Goal: Task Accomplishment & Management: Use online tool/utility

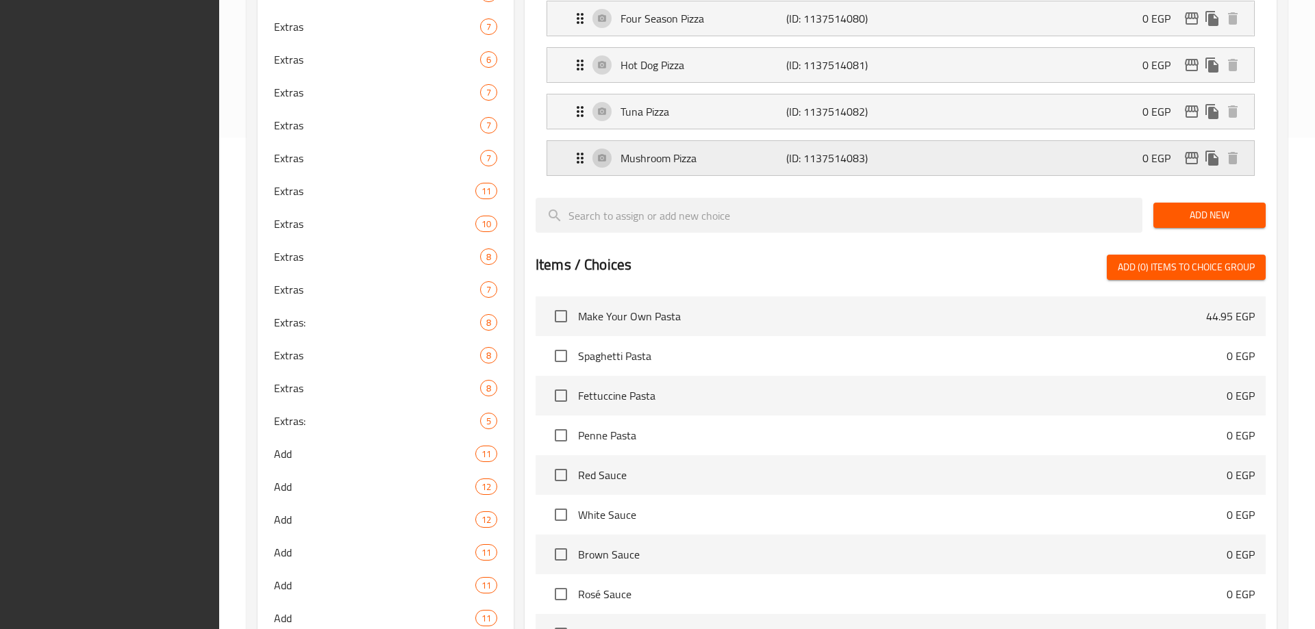
click at [745, 147] on div "Mushroom Pizza (ID: 1137514083) 0 EGP" at bounding box center [905, 158] width 666 height 34
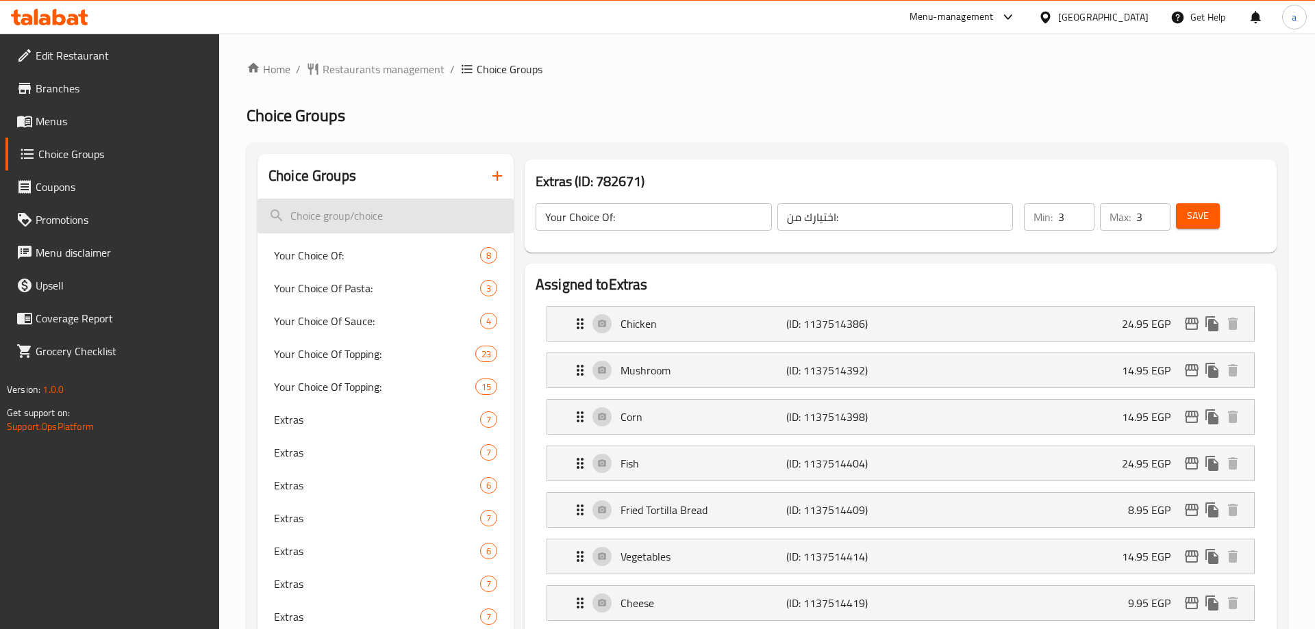
type input "Extras"
type input "الإضافات"
type input "0"
type input "10"
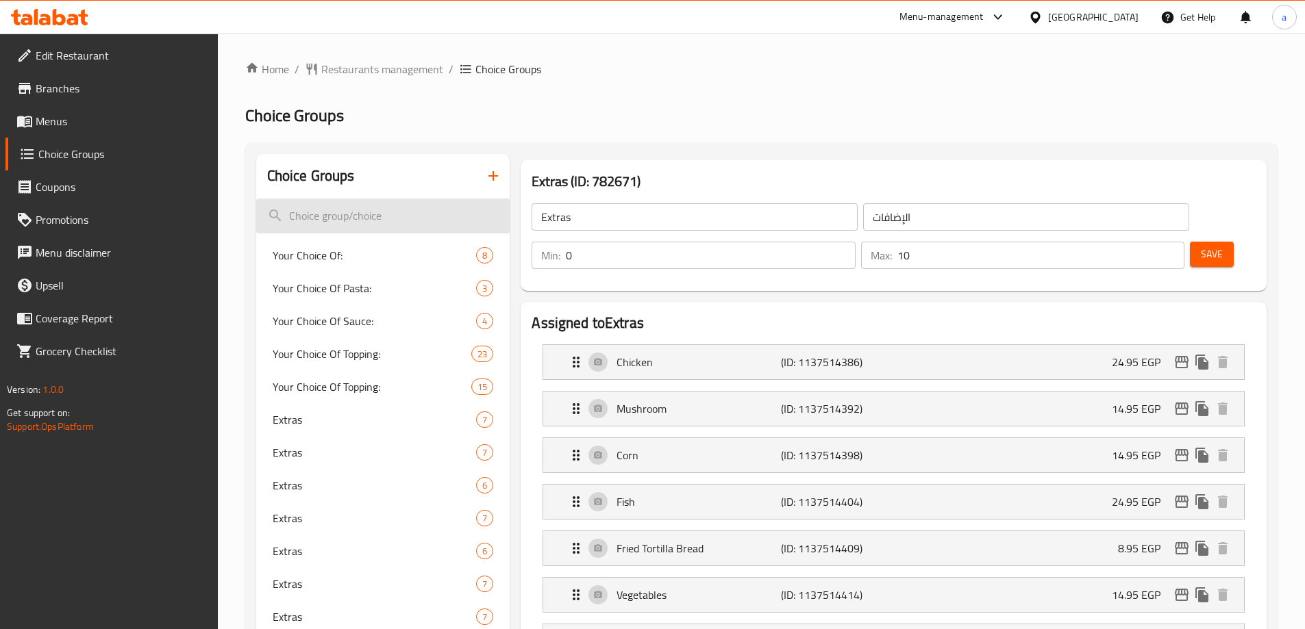
drag, startPoint x: 373, startPoint y: 210, endPoint x: 395, endPoint y: 209, distance: 21.3
click at [389, 209] on input "search" at bounding box center [383, 216] width 254 height 35
paste input "اختيارك من الاضافات على الاومليت"
type input "اختيارك من الاضافات على الاومليت"
click at [391, 218] on input "search" at bounding box center [383, 216] width 254 height 35
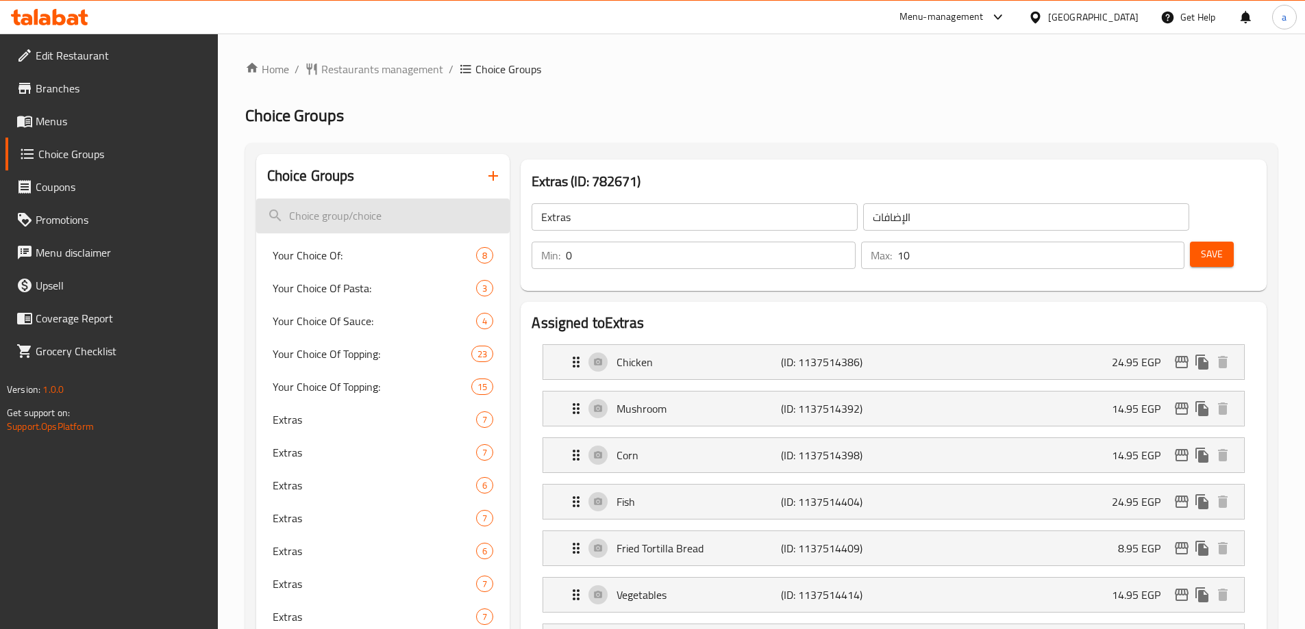
click at [391, 218] on input "search" at bounding box center [383, 216] width 254 height 35
paste input "اختيارك من الاضافات على الاومليت"
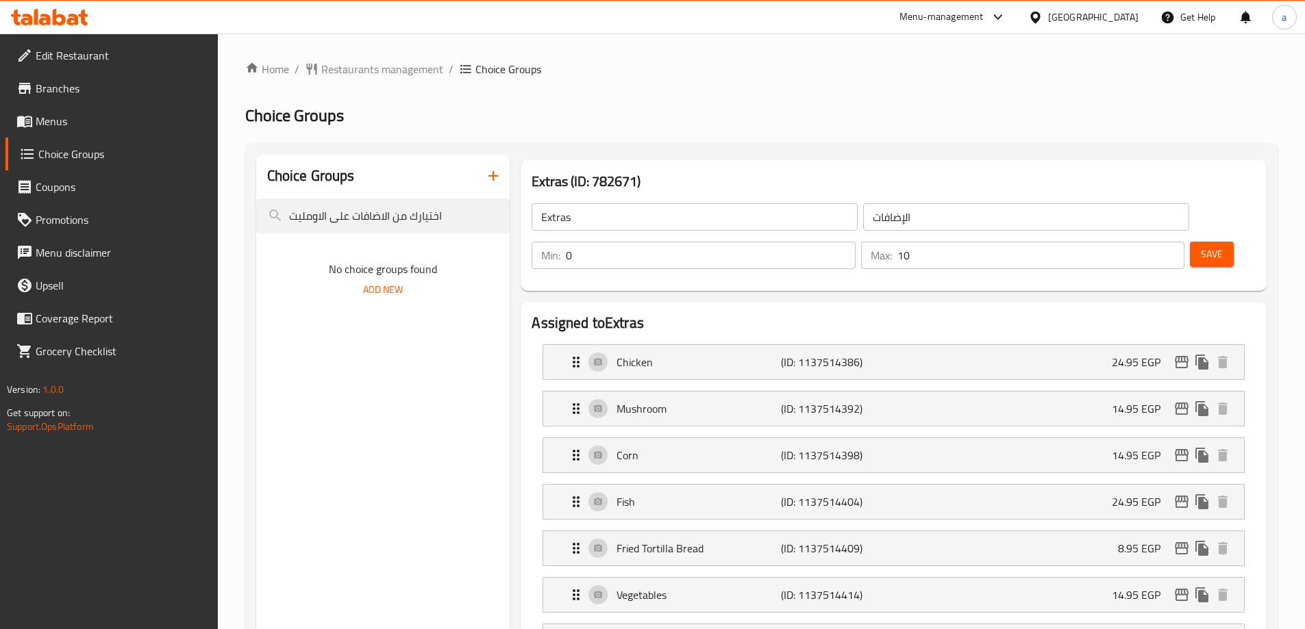
type input "اختيارك من الاضافات على الاومليت"
click at [719, 313] on h2 "Assigned to Extras" at bounding box center [894, 323] width 724 height 21
click at [458, 211] on input "اختيارك من الاضافات على الاومليت" at bounding box center [383, 216] width 254 height 35
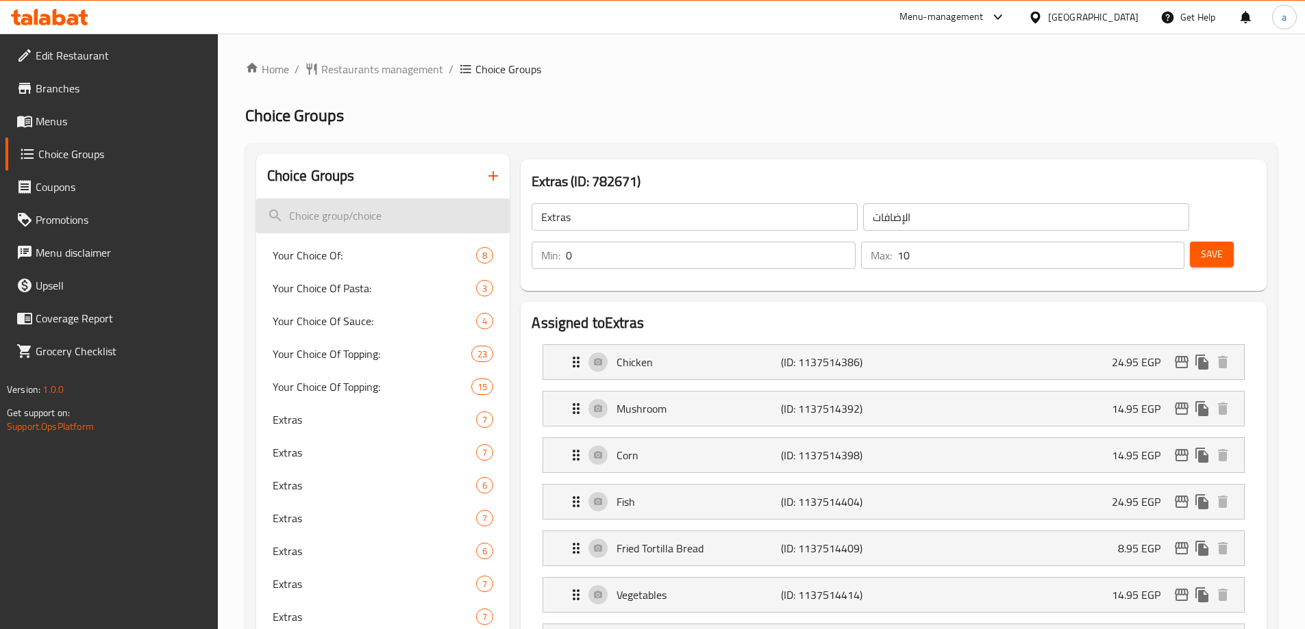
paste input "اختيارك من الاضافات على الاومليت"
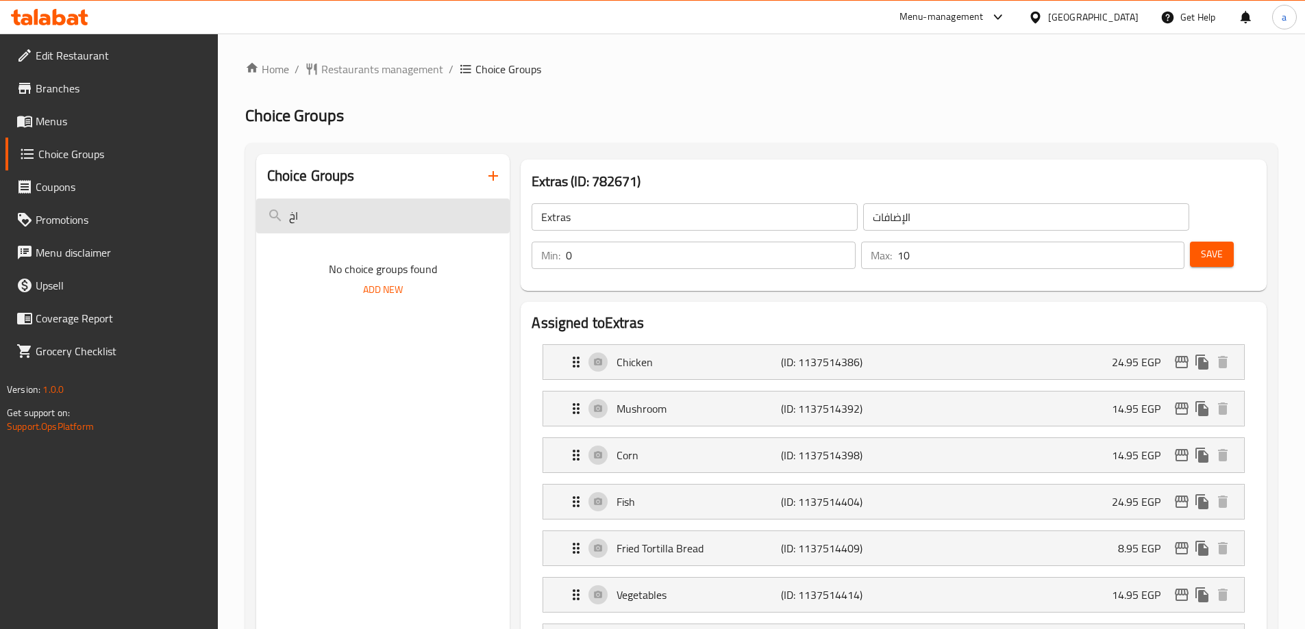
type input "ا"
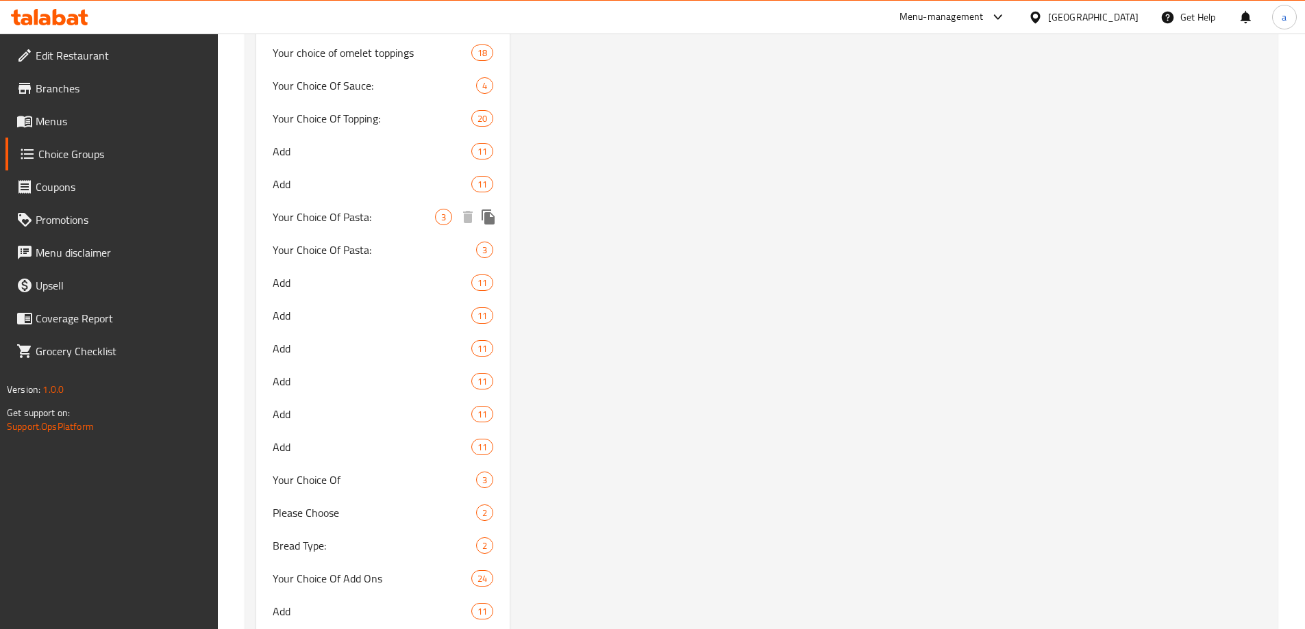
scroll to position [2808, 0]
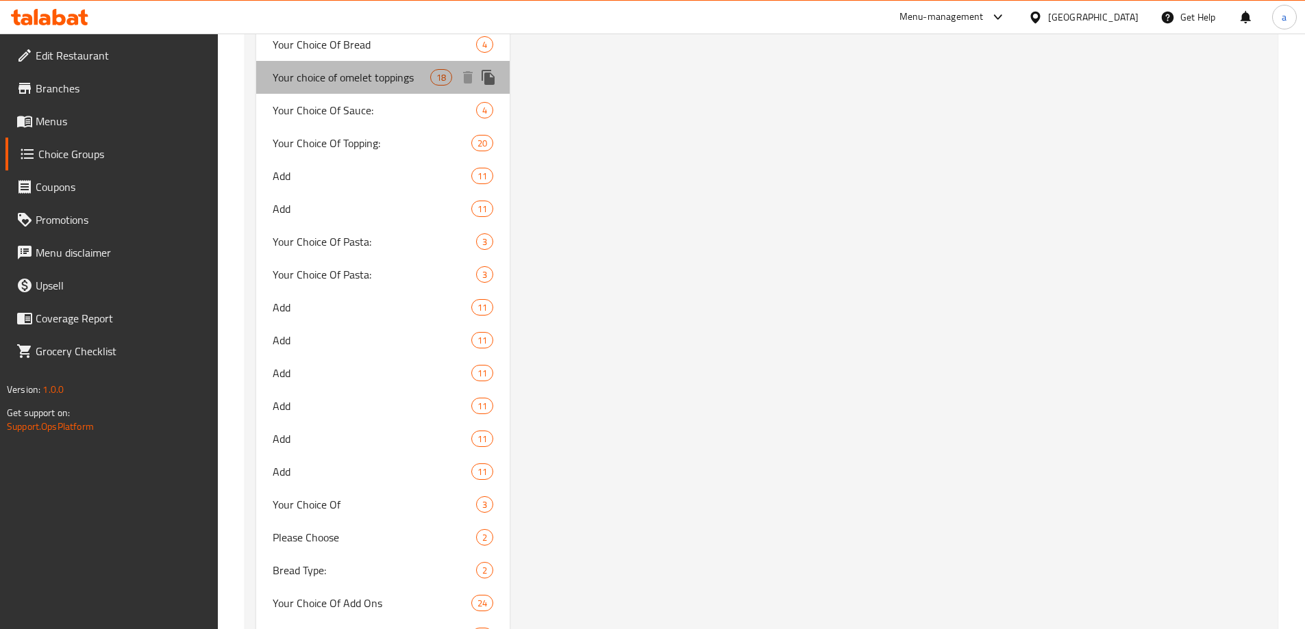
click at [364, 85] on span "Your choice of omelet toppings" at bounding box center [352, 77] width 158 height 16
type input "Your choice of omelet toppings"
type input "اختيارك من الاضافات على الاومليت"
type input "18"
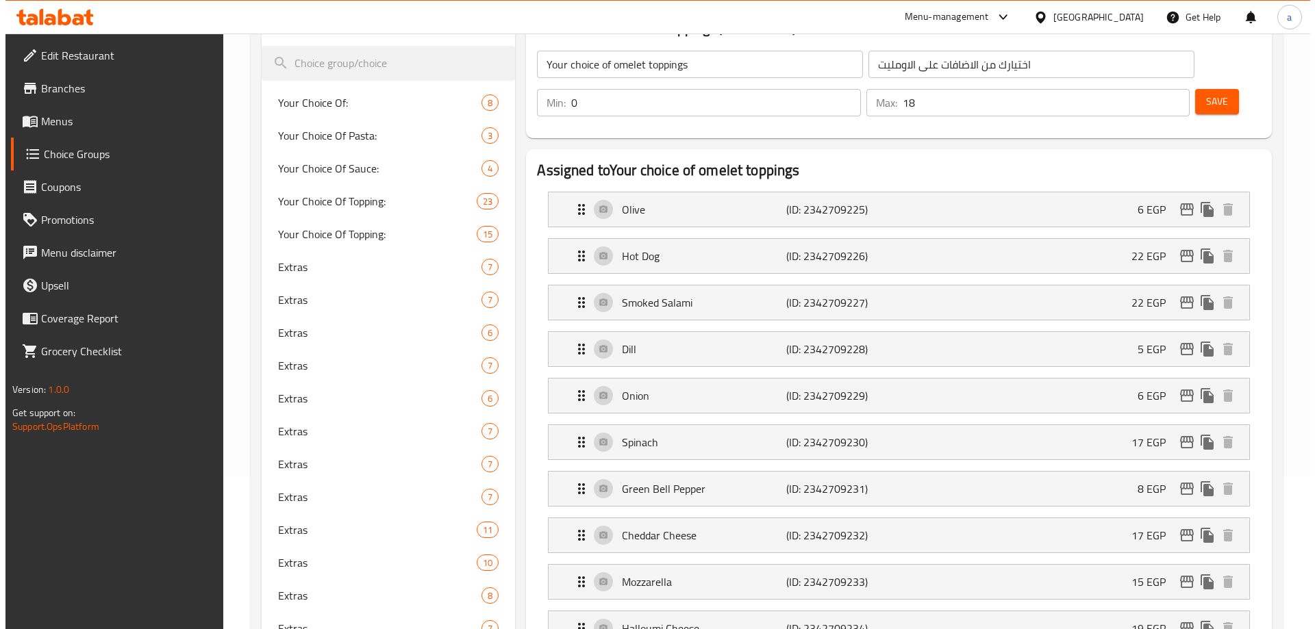
scroll to position [0, 0]
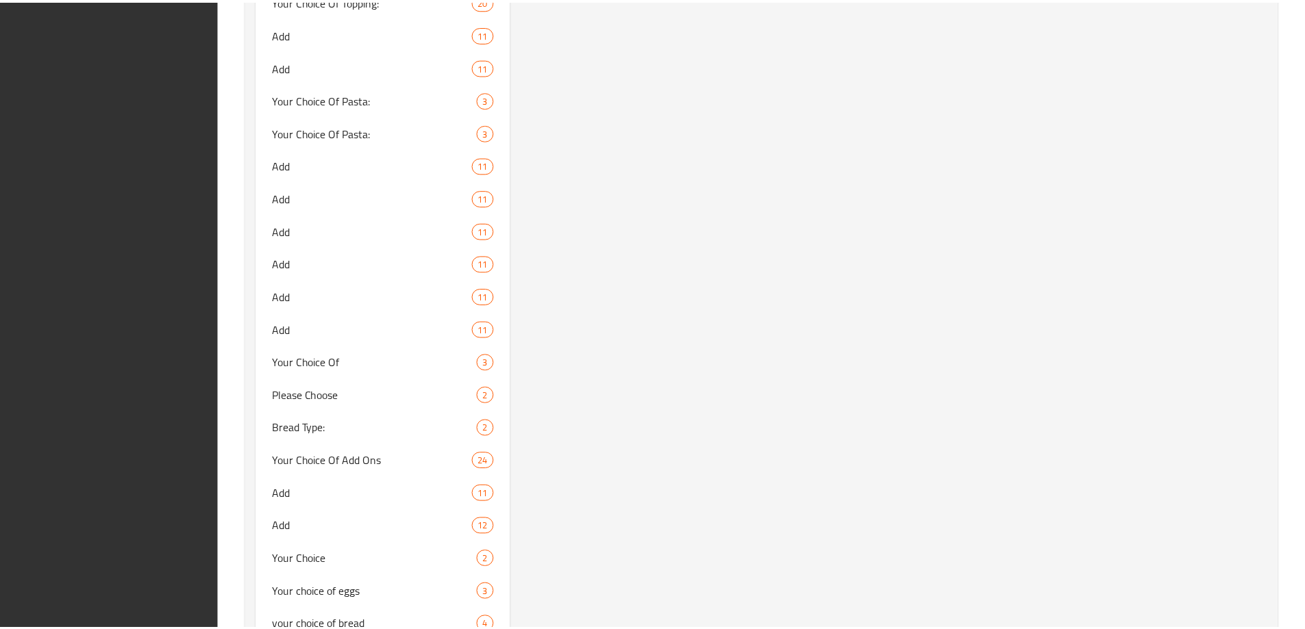
scroll to position [3106, 0]
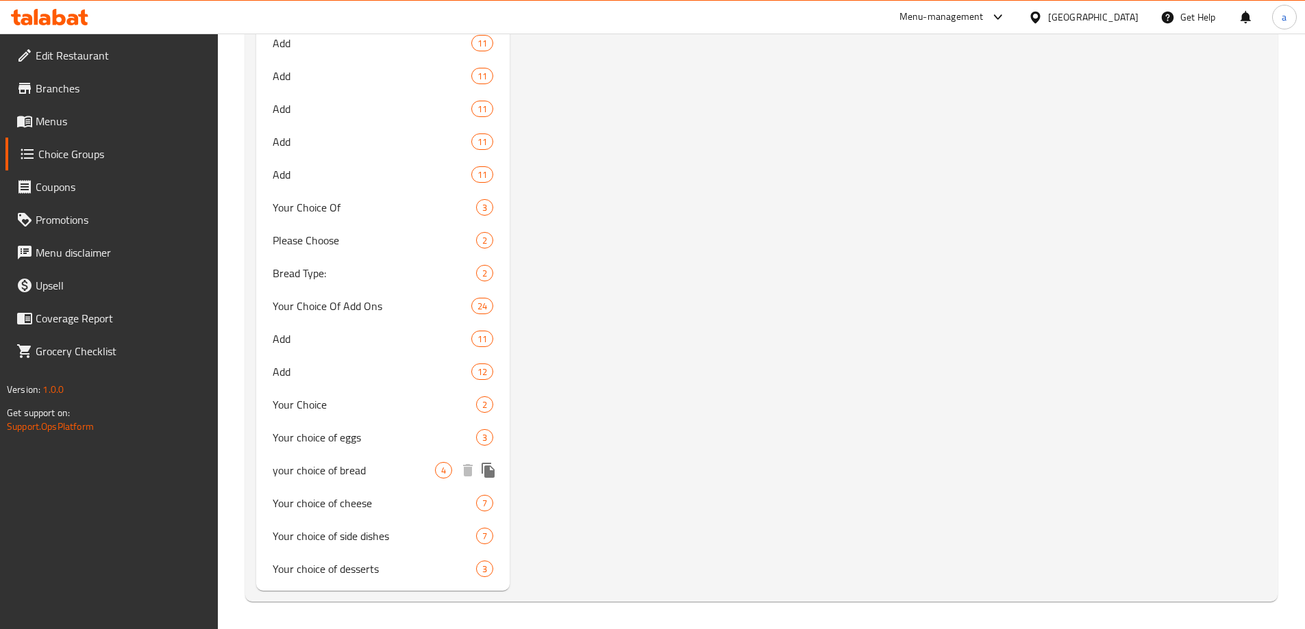
drag, startPoint x: 375, startPoint y: 477, endPoint x: 880, endPoint y: 395, distance: 512.2
click at [375, 477] on span "your choice of bread" at bounding box center [354, 470] width 163 height 16
type input "your choice of bread"
type input "اختيارك من الخبز"
type input "2"
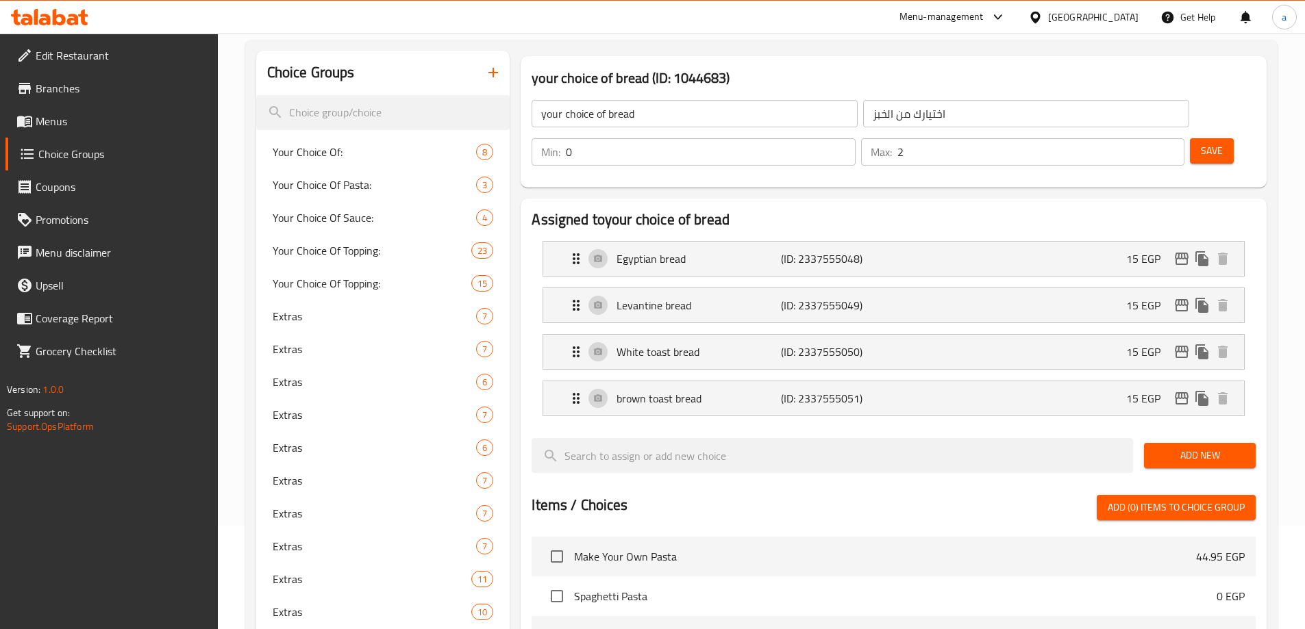
scroll to position [23, 0]
